Goal: Obtain resource: Obtain resource

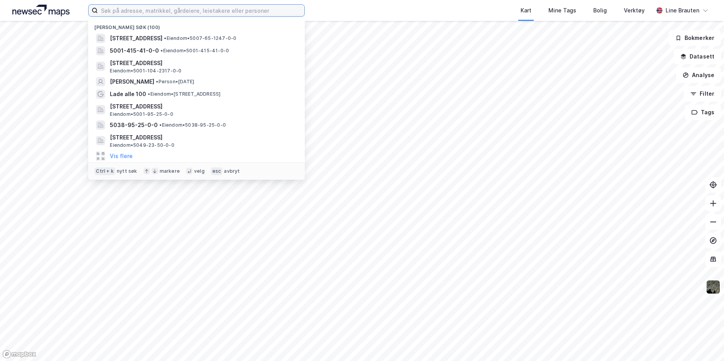
click at [234, 11] on input at bounding box center [201, 11] width 207 height 12
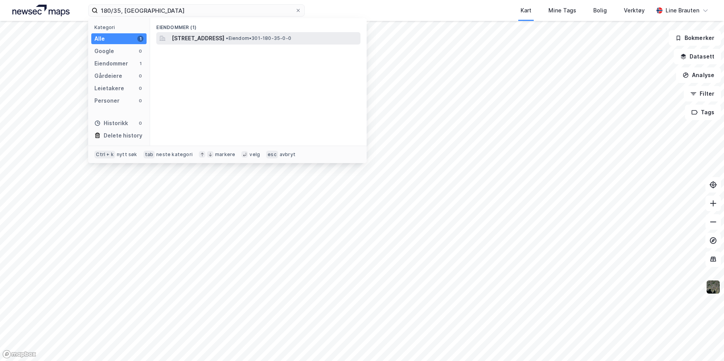
click at [224, 38] on span "[STREET_ADDRESS]" at bounding box center [198, 38] width 53 height 9
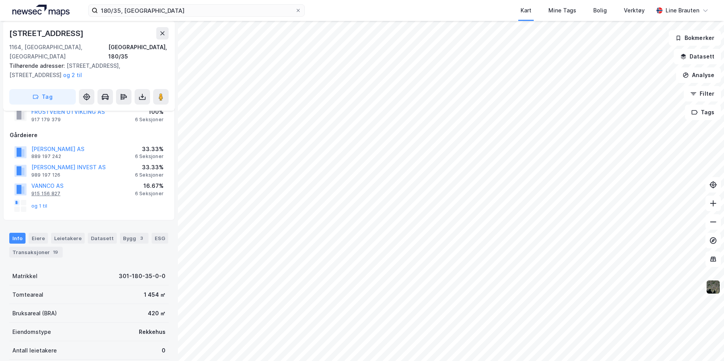
scroll to position [39, 0]
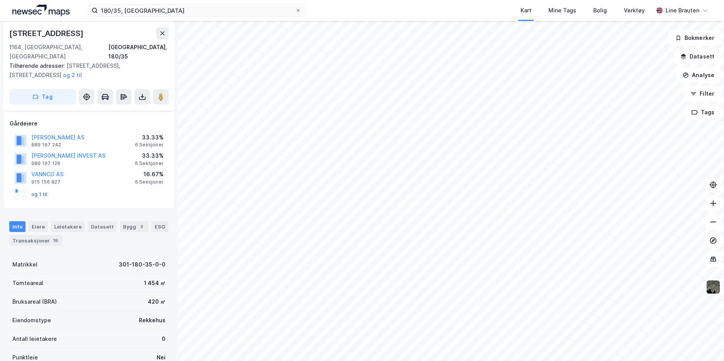
click at [0, 0] on button "og 1 til" at bounding box center [0, 0] width 0 height 0
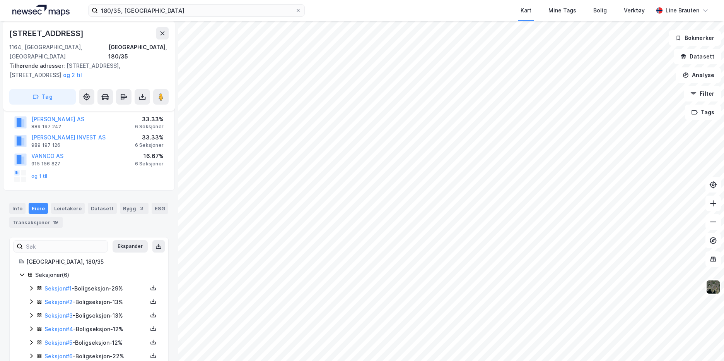
scroll to position [67, 0]
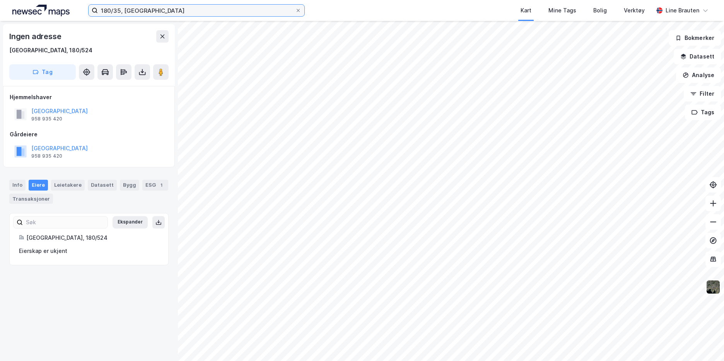
click at [168, 13] on input "180/35, oslo" at bounding box center [196, 11] width 197 height 12
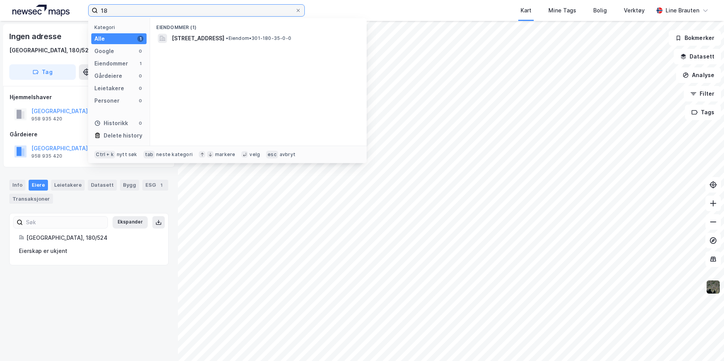
type input "1"
click at [195, 7] on input "49/324, Strindalia, Trondheim" at bounding box center [196, 11] width 197 height 12
click at [126, 10] on input "49/324, Strindalia, Trondheim" at bounding box center [196, 11] width 197 height 12
click at [200, 11] on input "49/324, Strindalia, Trondheim" at bounding box center [196, 11] width 197 height 12
drag, startPoint x: 113, startPoint y: 13, endPoint x: 123, endPoint y: 9, distance: 10.7
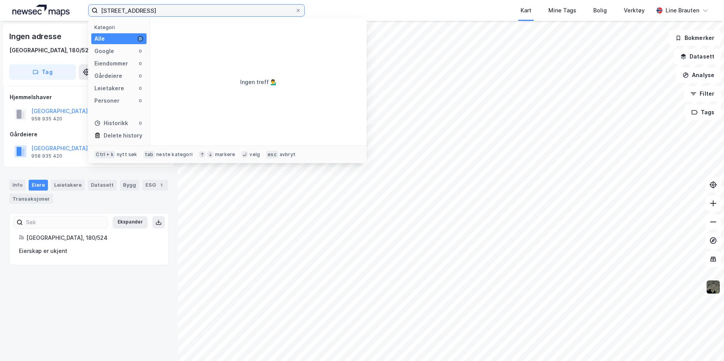
click at [113, 13] on input "49/324, Strindalia, Trondheim" at bounding box center [196, 11] width 197 height 12
click at [128, 9] on input "49/324, Strindalia, Trondheim" at bounding box center [196, 11] width 197 height 12
click at [131, 36] on div "Alle 0" at bounding box center [118, 38] width 55 height 11
click at [193, 10] on input "49/324, Strindalia, Trondheim" at bounding box center [196, 11] width 197 height 12
click at [192, 10] on input "49/324, Strindalia, Trondheim" at bounding box center [196, 11] width 197 height 12
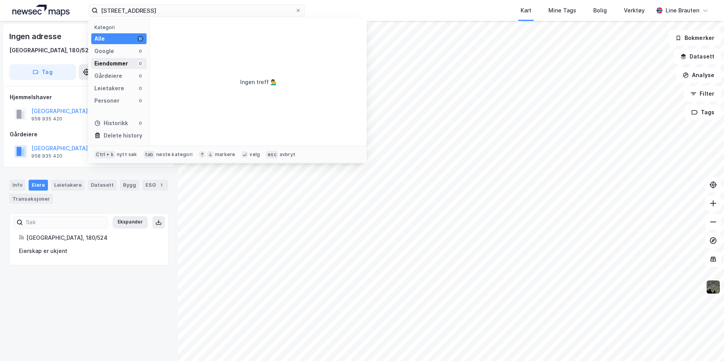
click at [122, 63] on div "Eiendommer" at bounding box center [111, 63] width 34 height 9
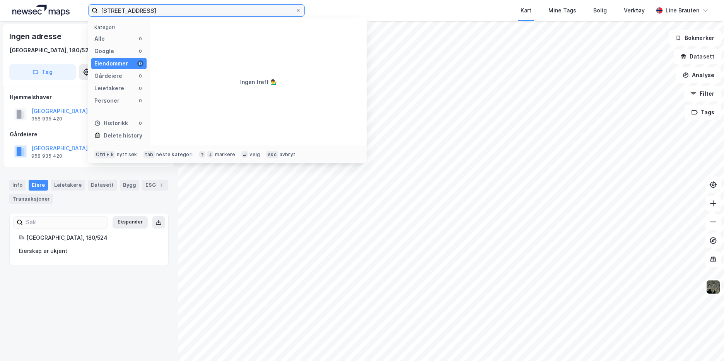
click at [204, 9] on input "49/324, Strindalia, Trondheim" at bounding box center [196, 11] width 197 height 12
click at [188, 9] on input "49/324, Strindalia, Trondheim" at bounding box center [196, 11] width 197 height 12
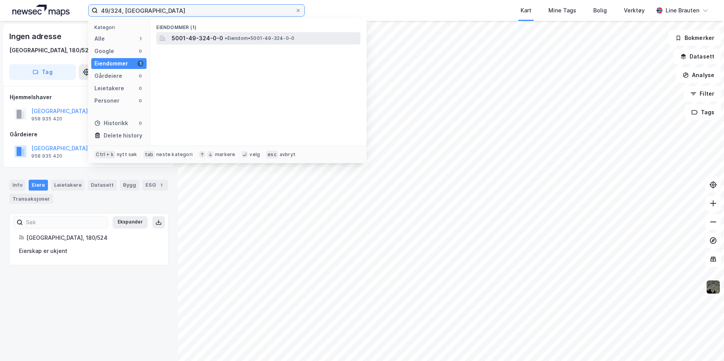
type input "49/324, [GEOGRAPHIC_DATA]"
click at [213, 36] on span "5001-49-324-0-0" at bounding box center [197, 38] width 51 height 9
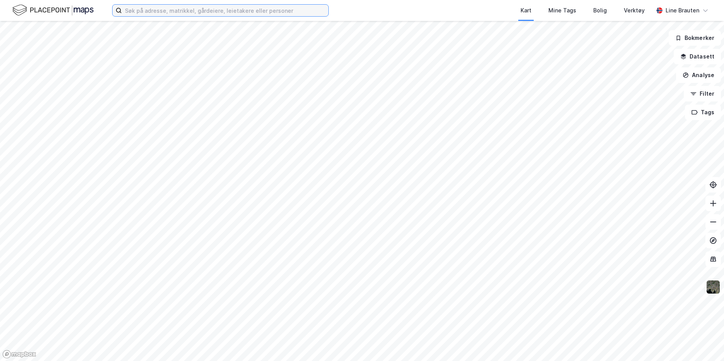
click at [215, 10] on input at bounding box center [225, 11] width 207 height 12
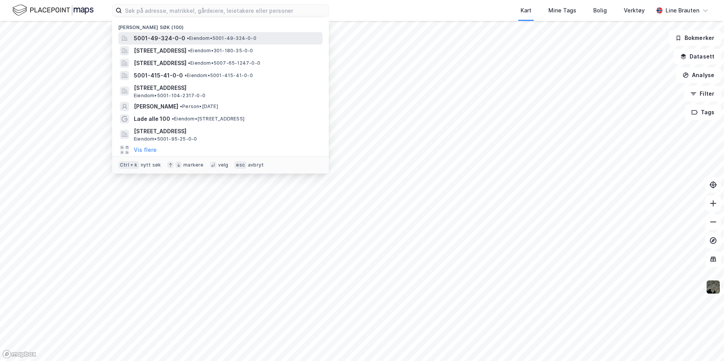
click at [161, 37] on span "5001-49-324-0-0" at bounding box center [159, 38] width 51 height 9
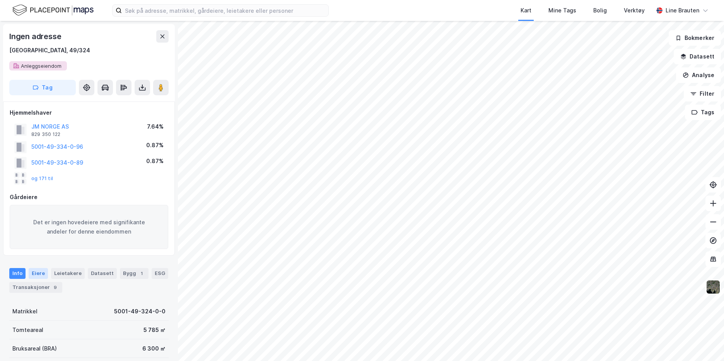
click at [34, 269] on div "Eiere" at bounding box center [38, 273] width 19 height 11
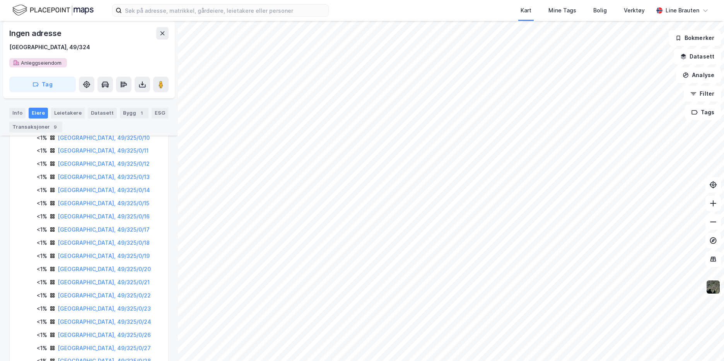
scroll to position [685, 0]
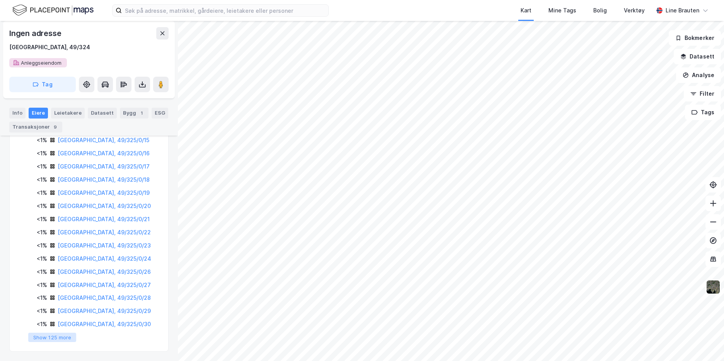
click at [63, 337] on button "Show 125 more" at bounding box center [52, 336] width 48 height 9
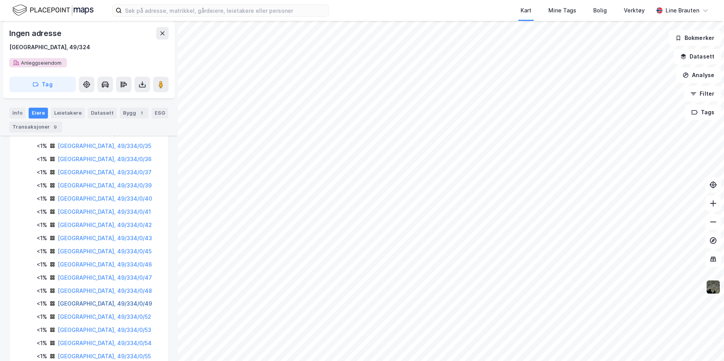
click at [117, 304] on link "[GEOGRAPHIC_DATA], 49/334/0/49" at bounding box center [105, 303] width 94 height 7
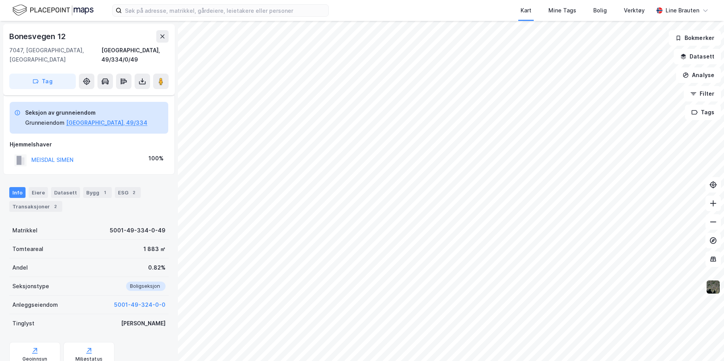
scroll to position [46, 0]
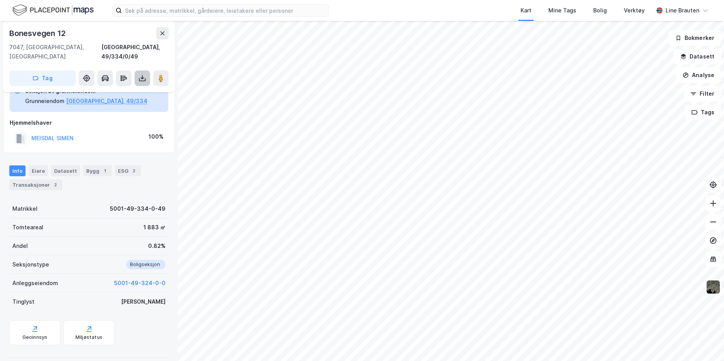
click at [144, 74] on icon at bounding box center [143, 78] width 8 height 8
click at [127, 91] on div "Last ned grunnbok" at bounding box center [104, 94] width 45 height 6
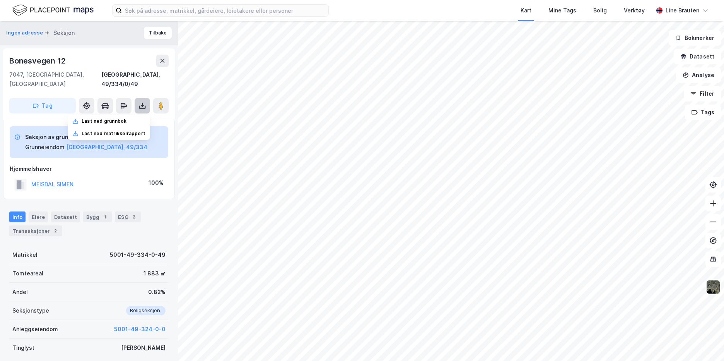
scroll to position [0, 0]
click at [174, 9] on input at bounding box center [225, 11] width 207 height 12
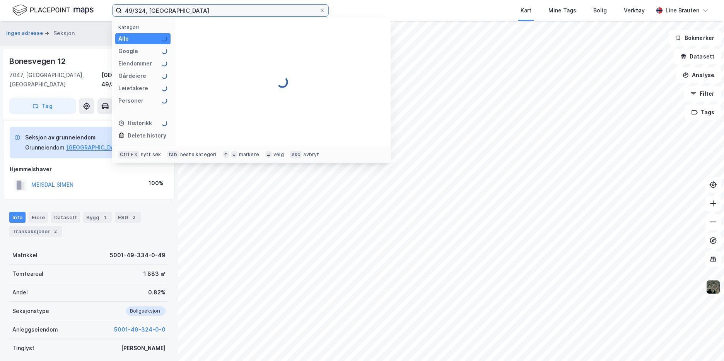
type input "49/324, [GEOGRAPHIC_DATA]"
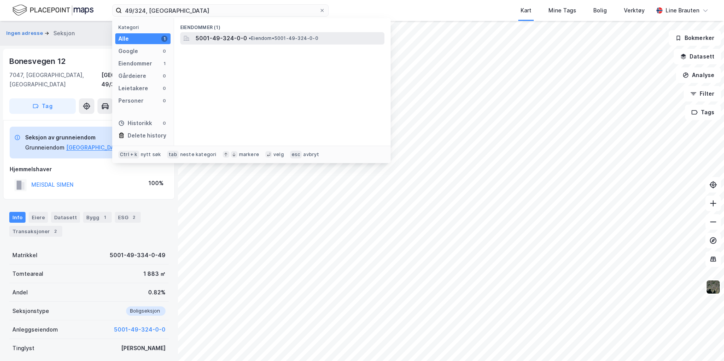
click at [214, 39] on span "5001-49-324-0-0" at bounding box center [221, 38] width 51 height 9
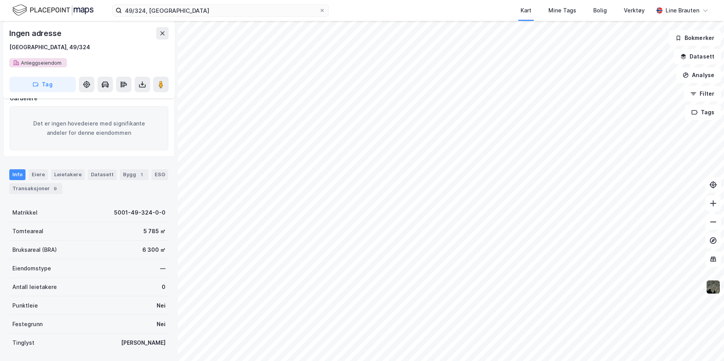
scroll to position [64, 0]
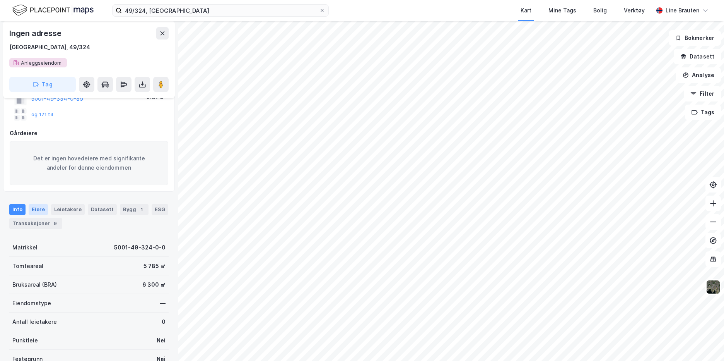
click at [36, 211] on div "Eiere" at bounding box center [38, 209] width 19 height 11
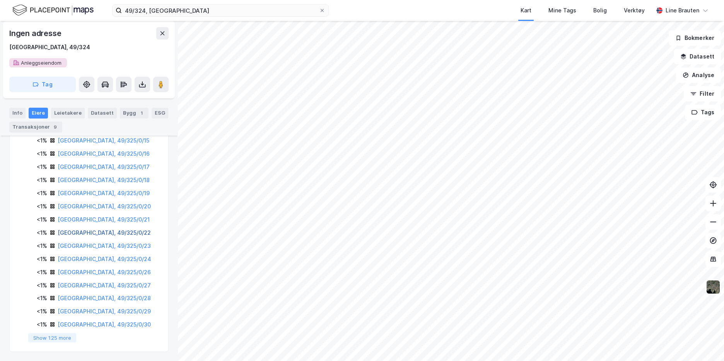
scroll to position [685, 0]
click at [63, 337] on button "Show 125 more" at bounding box center [52, 336] width 48 height 9
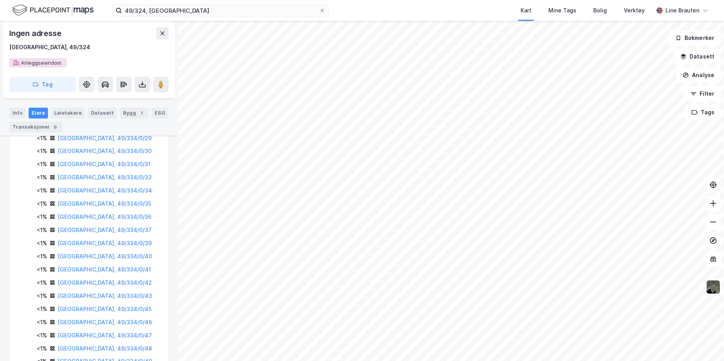
scroll to position [1691, 0]
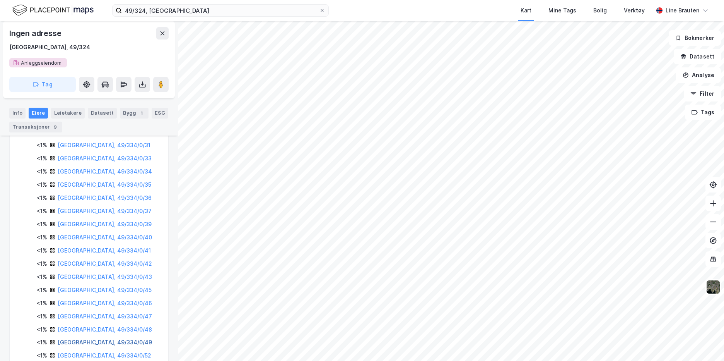
click at [113, 341] on link "[GEOGRAPHIC_DATA], 49/334/0/49" at bounding box center [105, 342] width 94 height 7
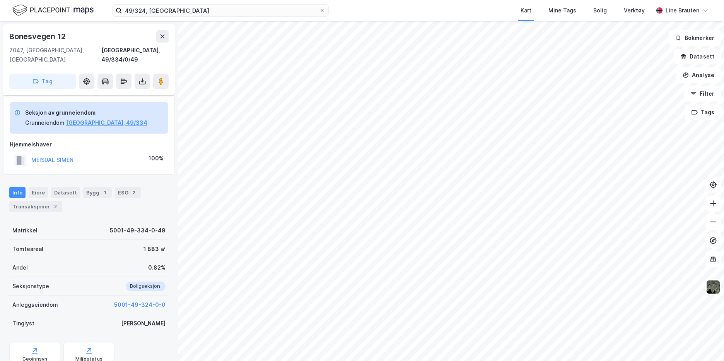
scroll to position [46, 0]
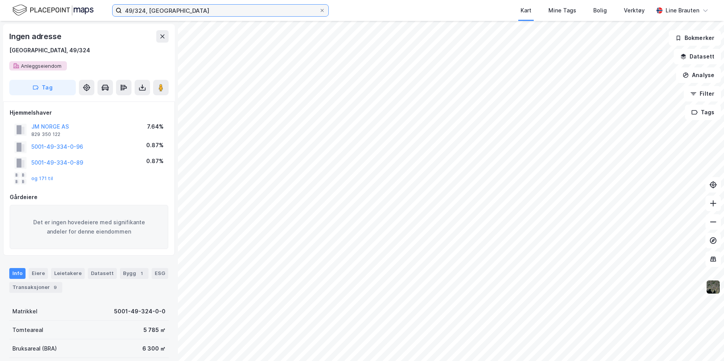
click at [186, 11] on input "49/324, [GEOGRAPHIC_DATA]" at bounding box center [220, 11] width 197 height 12
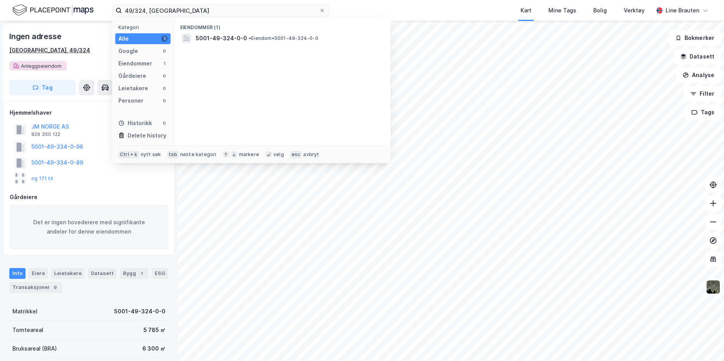
click at [44, 51] on div "[GEOGRAPHIC_DATA], 49/324" at bounding box center [49, 50] width 81 height 9
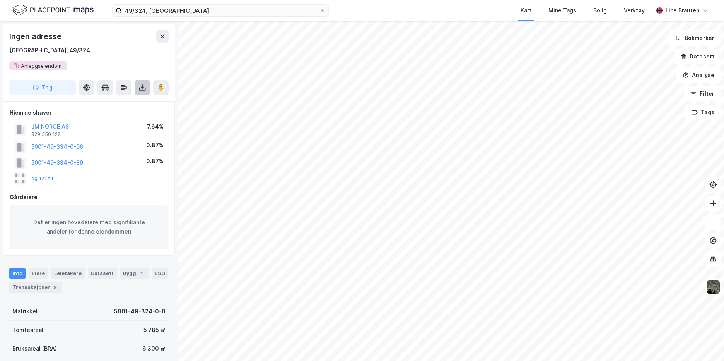
click at [140, 94] on button at bounding box center [142, 87] width 15 height 15
click at [127, 104] on div "Last ned grunnbok" at bounding box center [104, 103] width 45 height 6
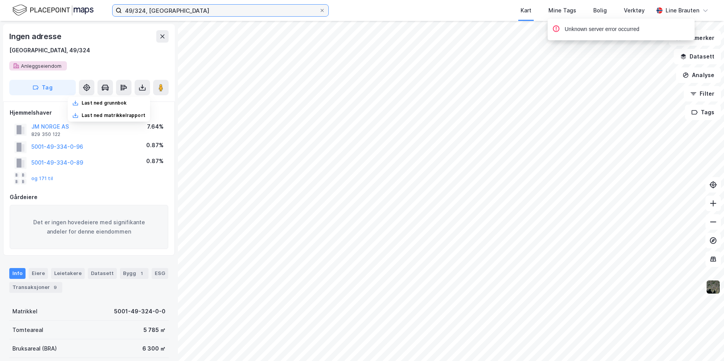
click at [206, 7] on input "49/324, [GEOGRAPHIC_DATA]" at bounding box center [220, 11] width 197 height 12
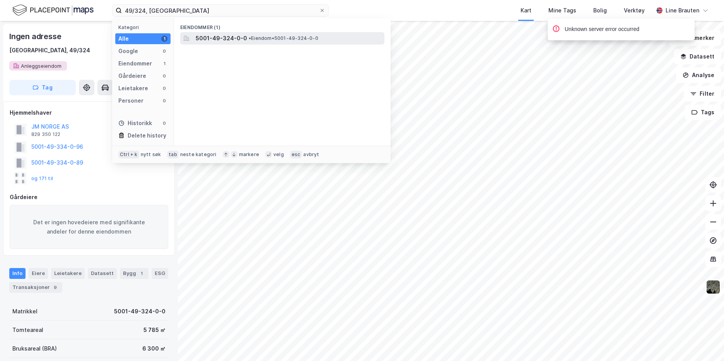
click at [211, 39] on span "5001-49-324-0-0" at bounding box center [221, 38] width 51 height 9
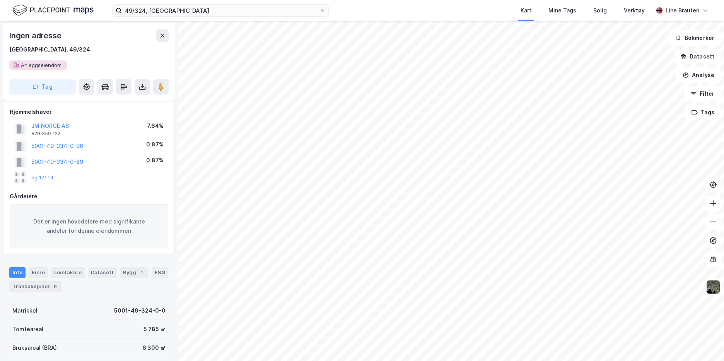
scroll to position [39, 0]
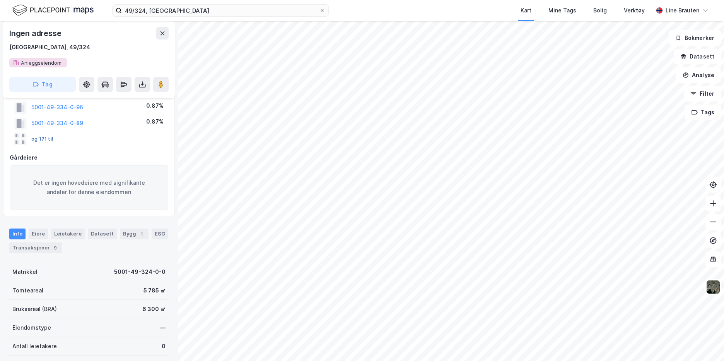
click at [0, 0] on button "og 171 til" at bounding box center [0, 0] width 0 height 0
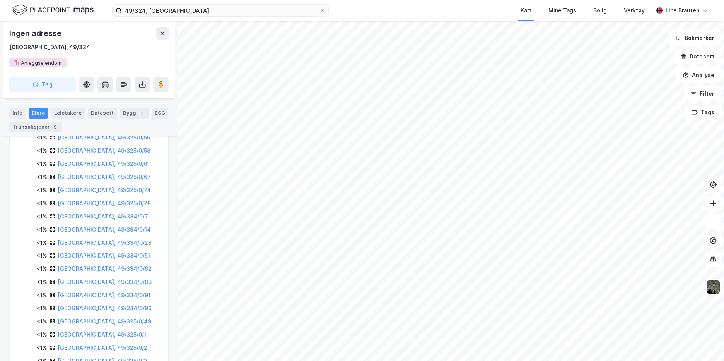
scroll to position [354, 0]
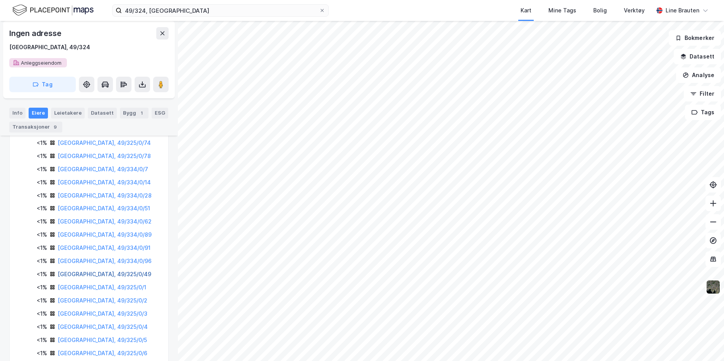
click at [118, 272] on link "[GEOGRAPHIC_DATA], 49/325/0/49" at bounding box center [105, 273] width 94 height 7
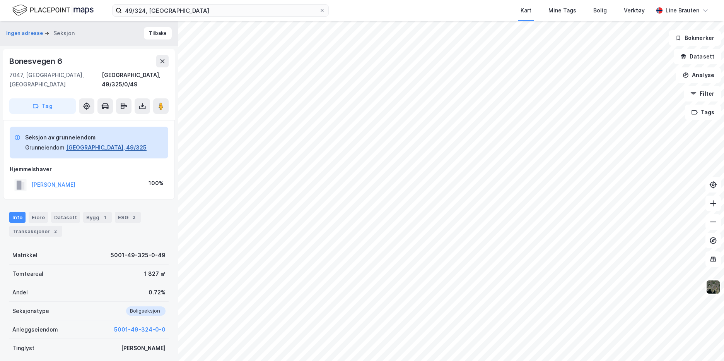
click at [103, 143] on button "[GEOGRAPHIC_DATA], 49/325" at bounding box center [106, 147] width 80 height 9
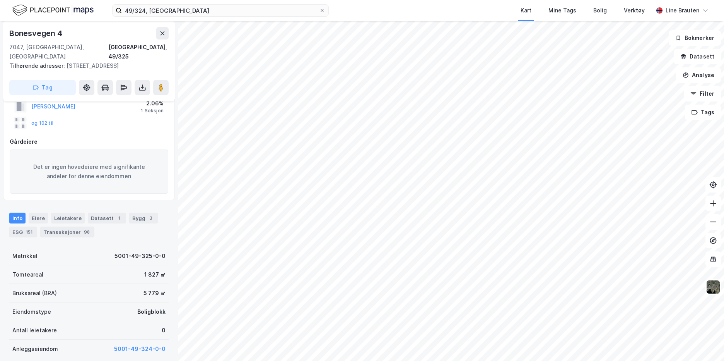
scroll to position [194, 0]
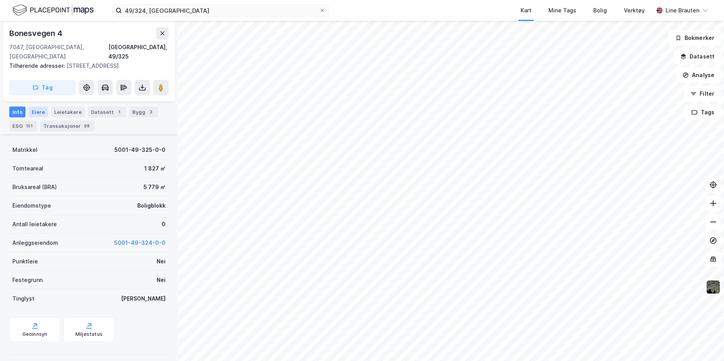
click at [35, 106] on div "Eiere" at bounding box center [38, 111] width 19 height 11
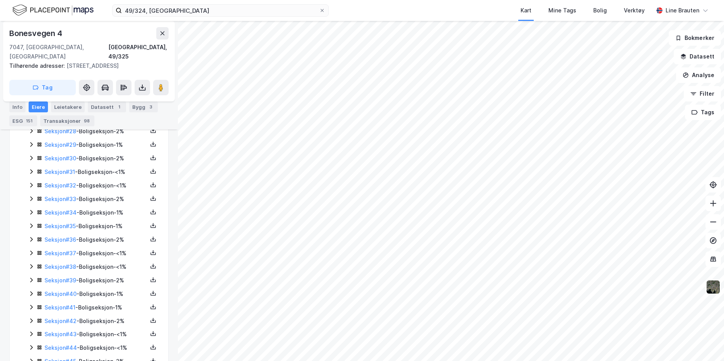
scroll to position [736, 0]
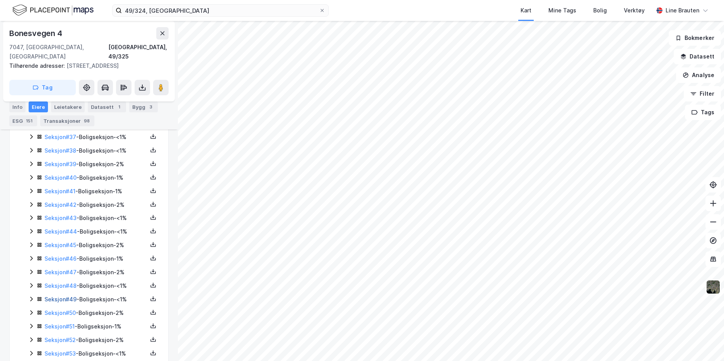
click at [70, 296] on link "Seksjon # 49" at bounding box center [60, 299] width 32 height 7
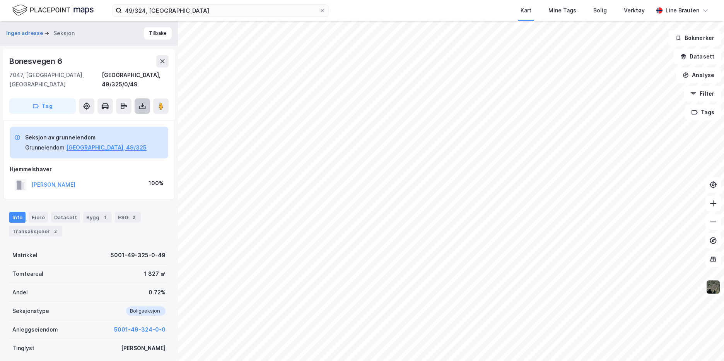
click at [144, 102] on button at bounding box center [142, 105] width 15 height 15
click at [130, 115] on div "Last ned grunnbok" at bounding box center [109, 121] width 82 height 12
